Goal: Check status: Check status

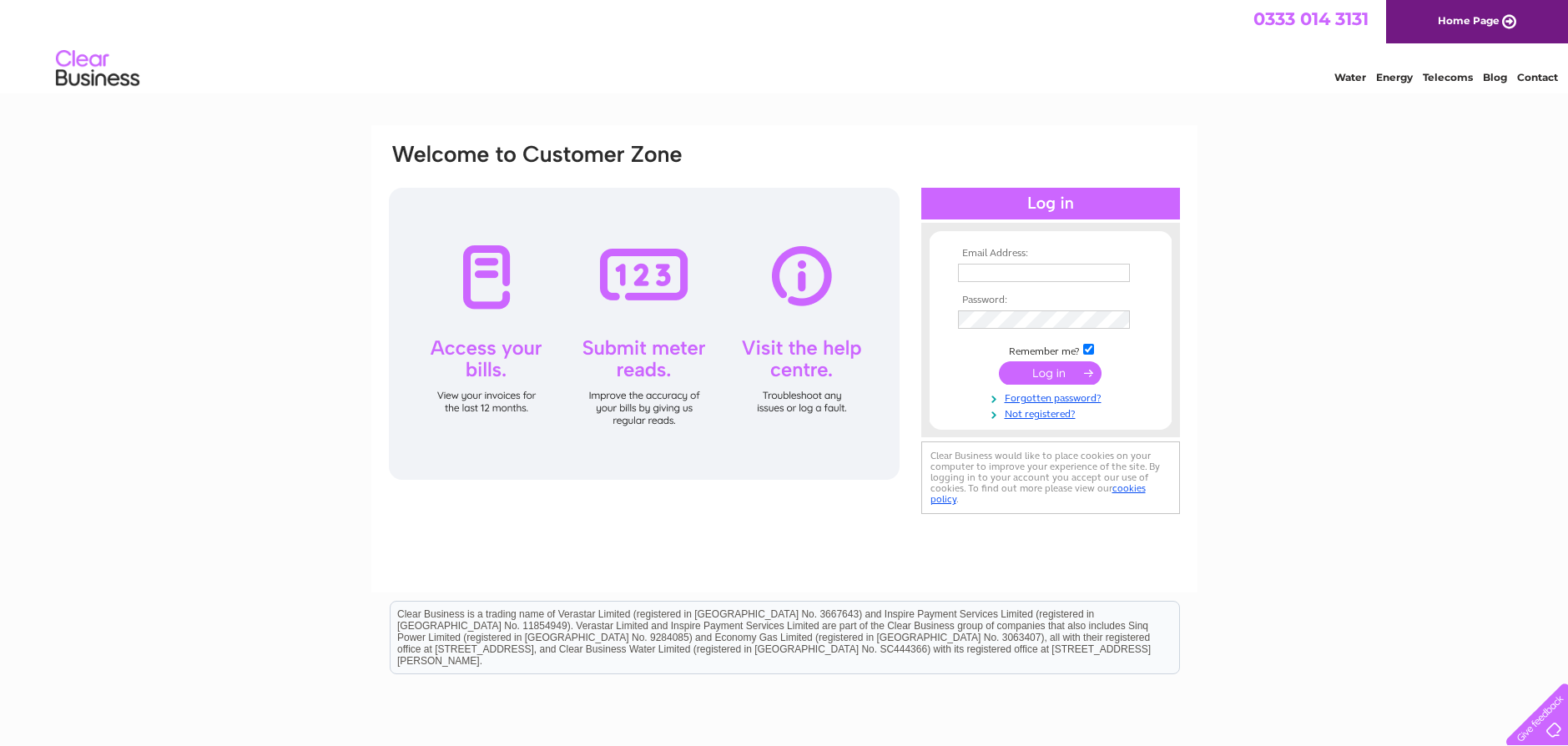
type input "jvaudrey@btconnect.com"
click at [1064, 376] on input "submit" at bounding box center [1050, 373] width 103 height 24
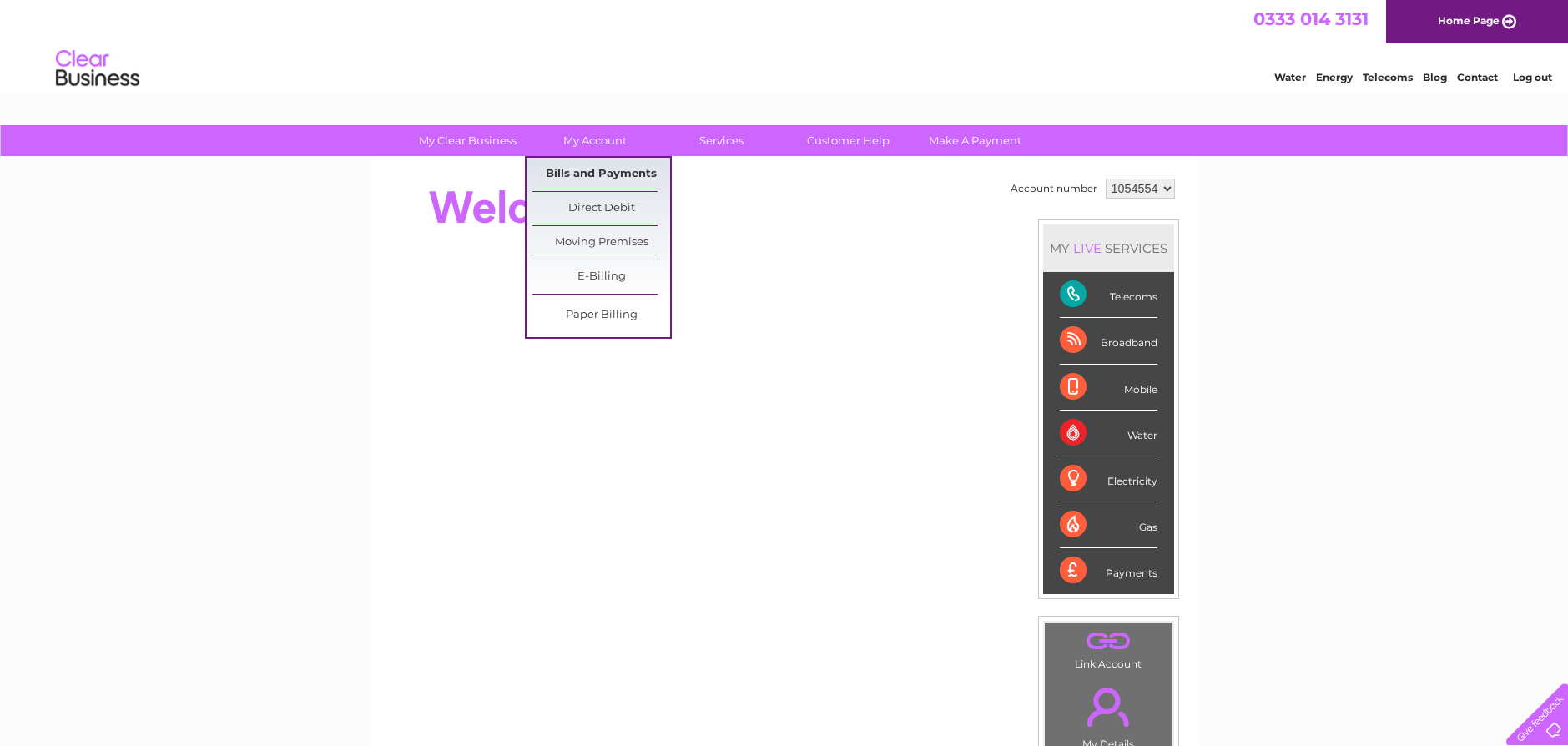
click at [594, 171] on link "Bills and Payments" at bounding box center [601, 174] width 137 height 33
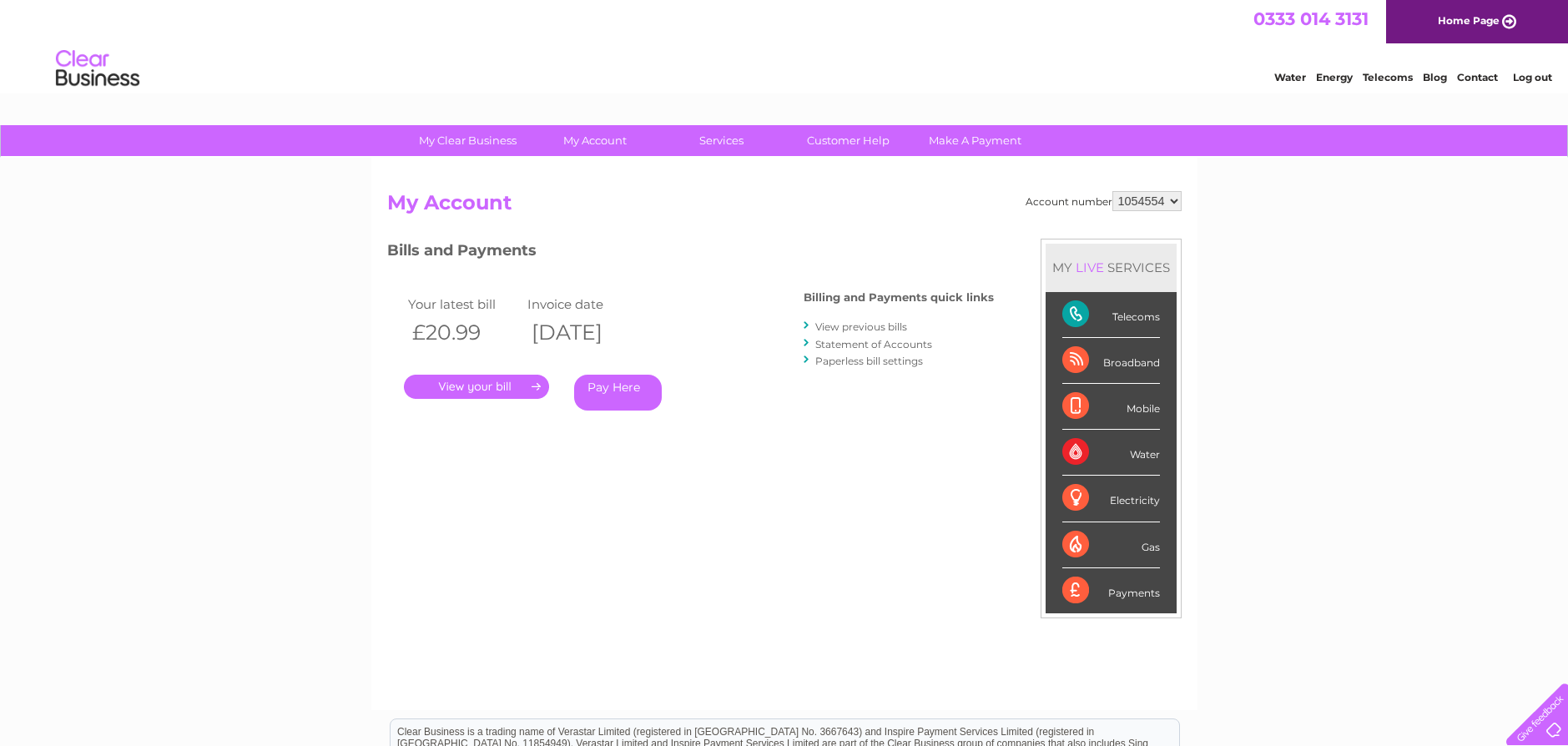
click at [485, 384] on link "." at bounding box center [477, 386] width 145 height 25
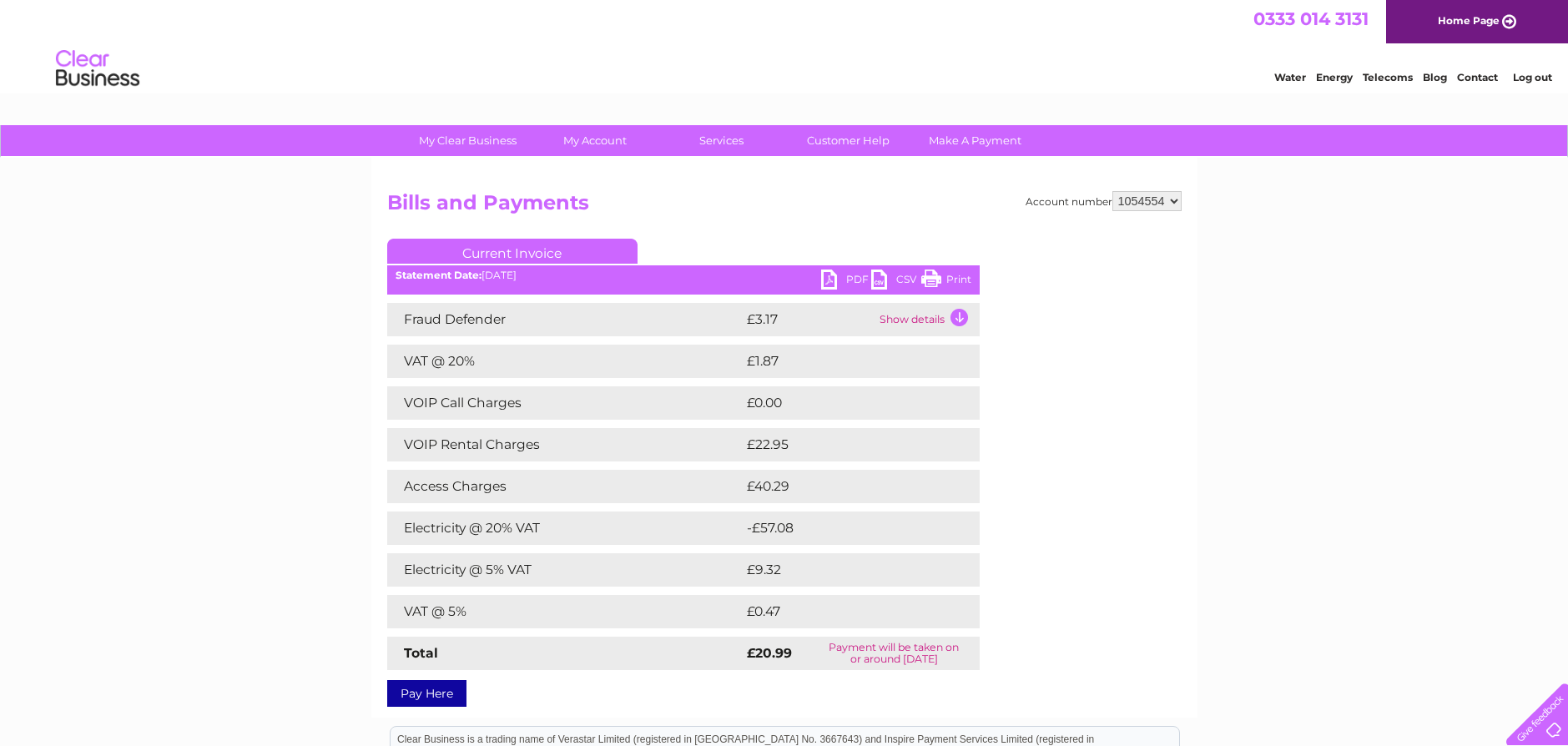
click at [824, 280] on link "PDF" at bounding box center [845, 281] width 50 height 25
